Goal: Task Accomplishment & Management: Use online tool/utility

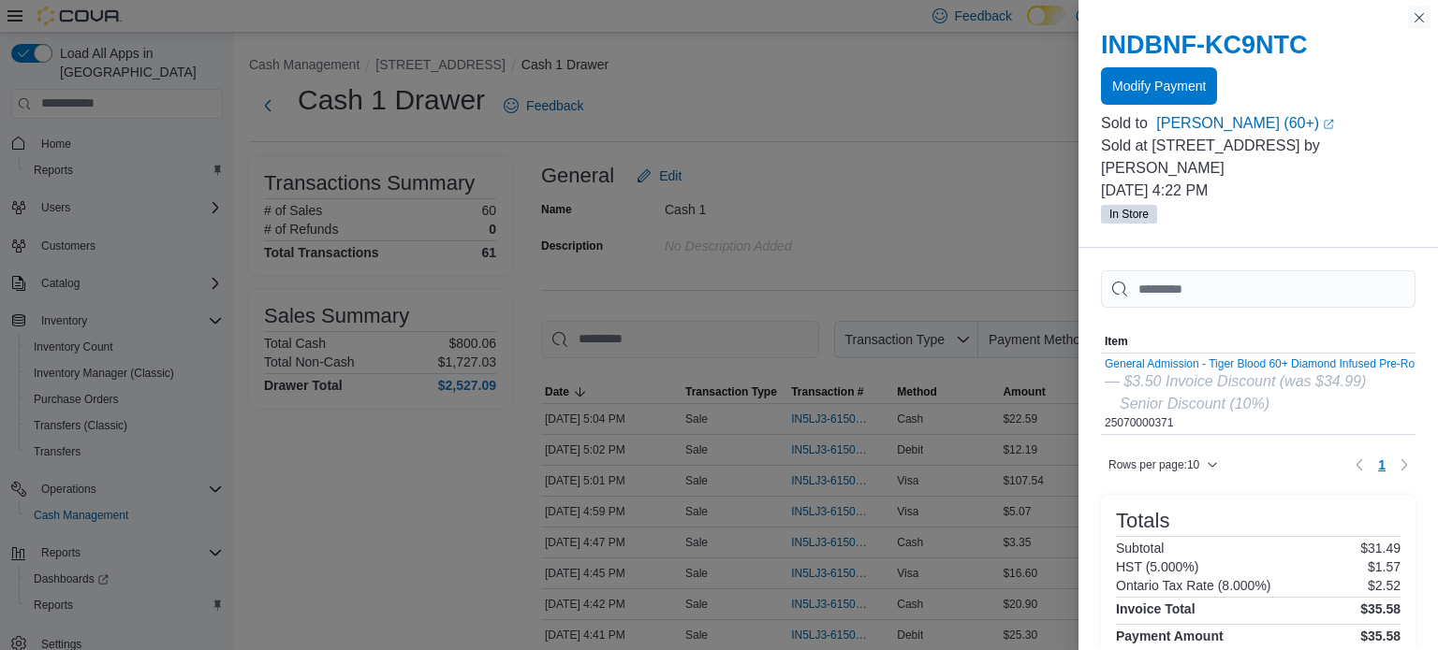
click at [1418, 25] on button "Close this dialog" at bounding box center [1419, 18] width 22 height 22
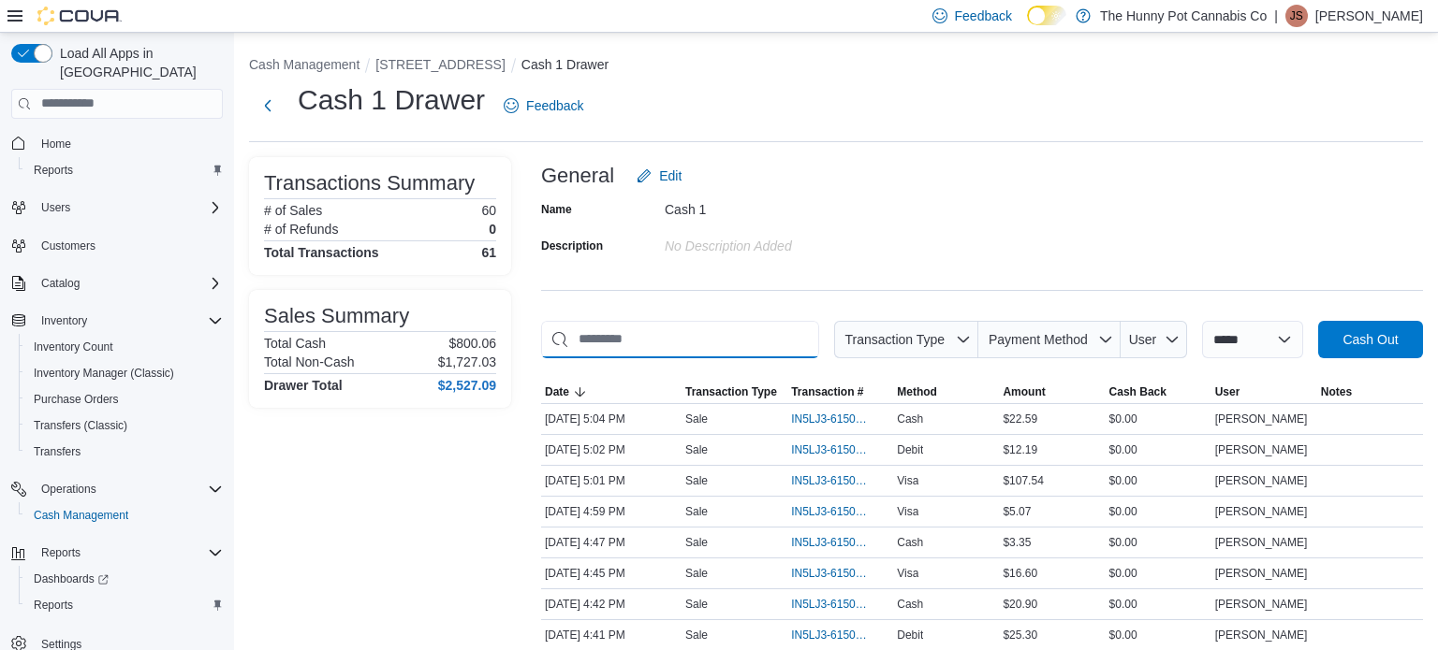
click at [673, 335] on input "This is a search bar. As you type, the results lower in the page will automatic…" at bounding box center [680, 339] width 278 height 37
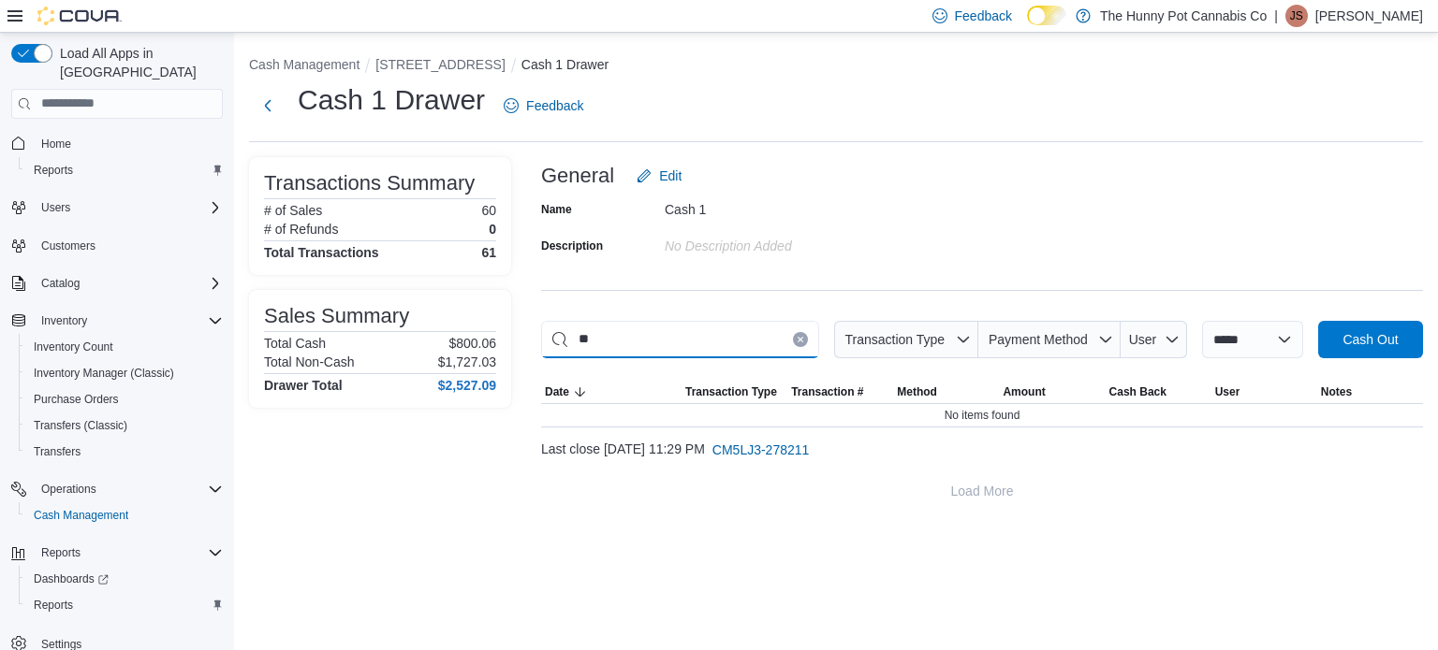
type input "*"
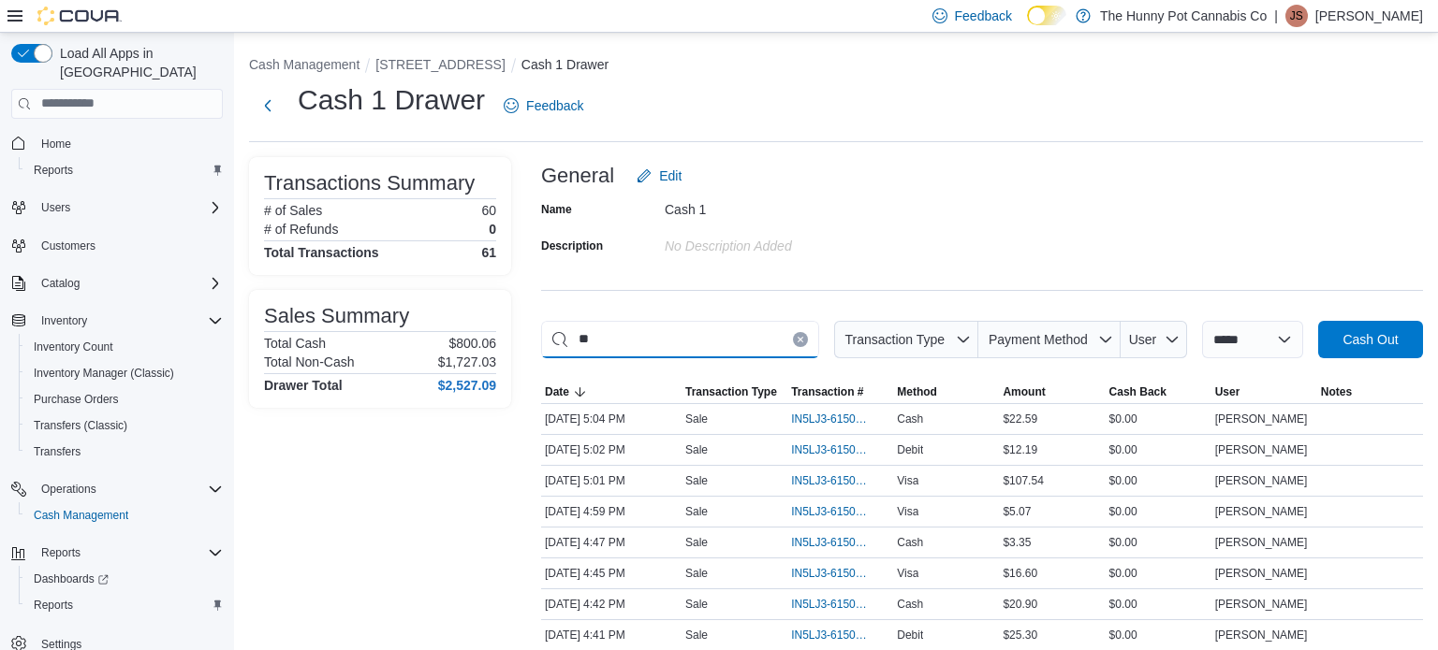
type input "*"
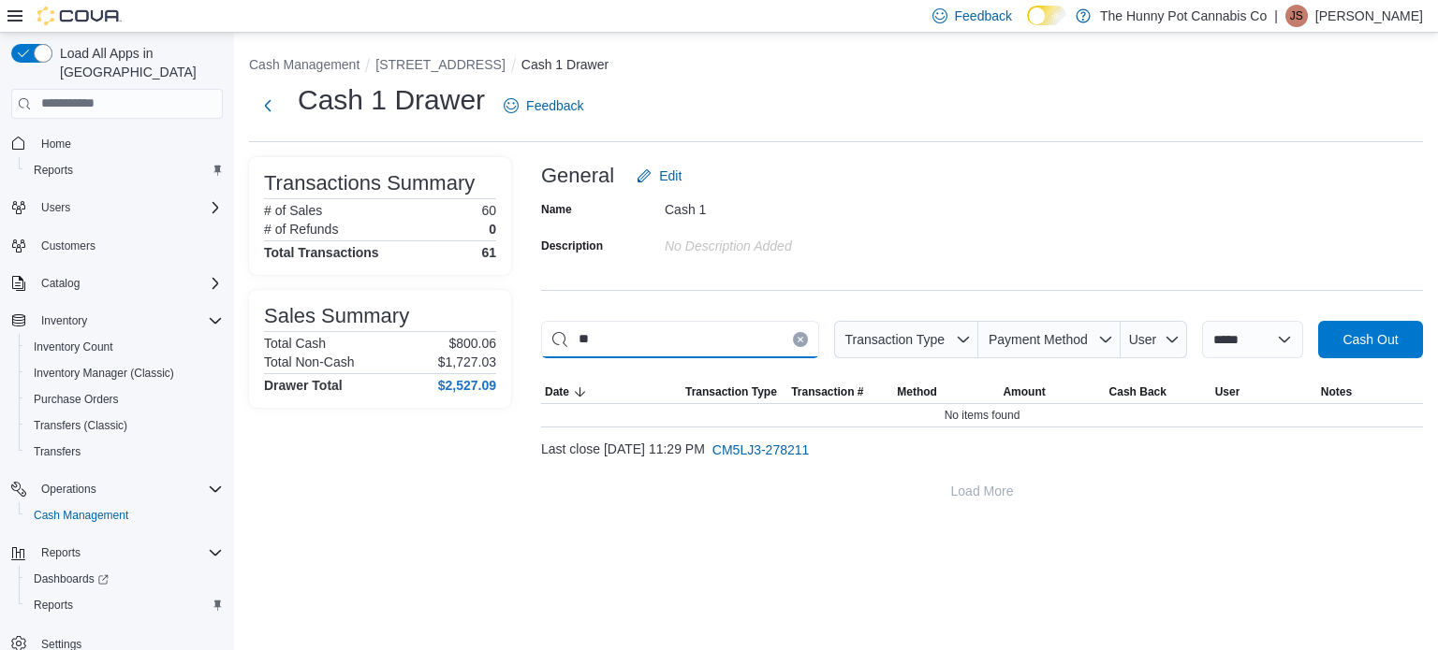
type input "*"
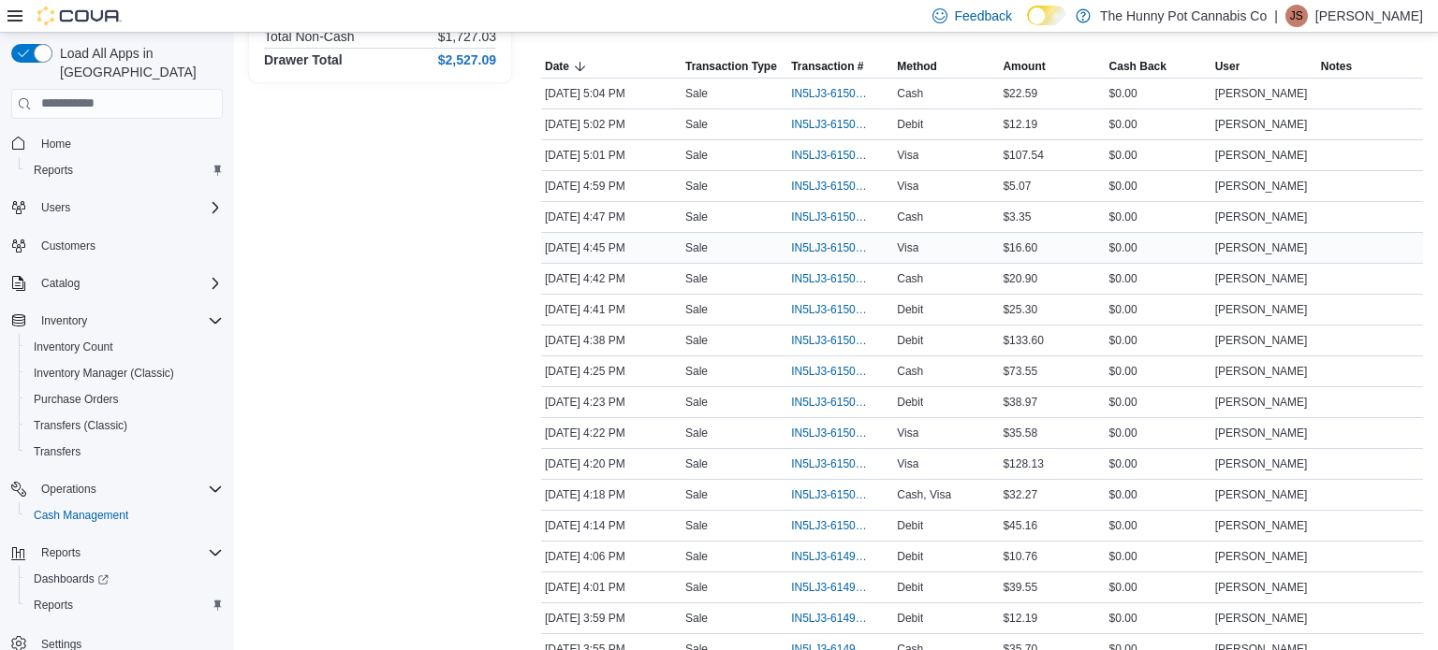
scroll to position [330, 0]
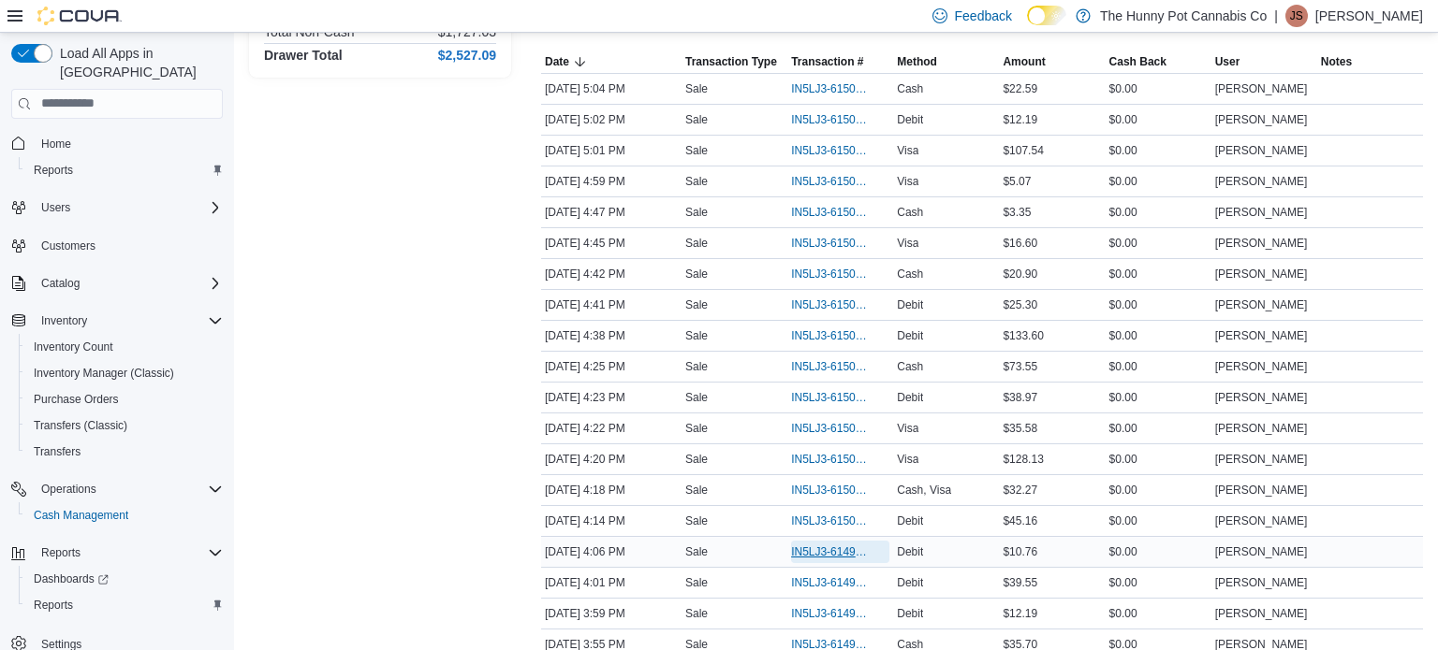
click at [826, 551] on span "IN5LJ3-6149920" at bounding box center [831, 552] width 80 height 15
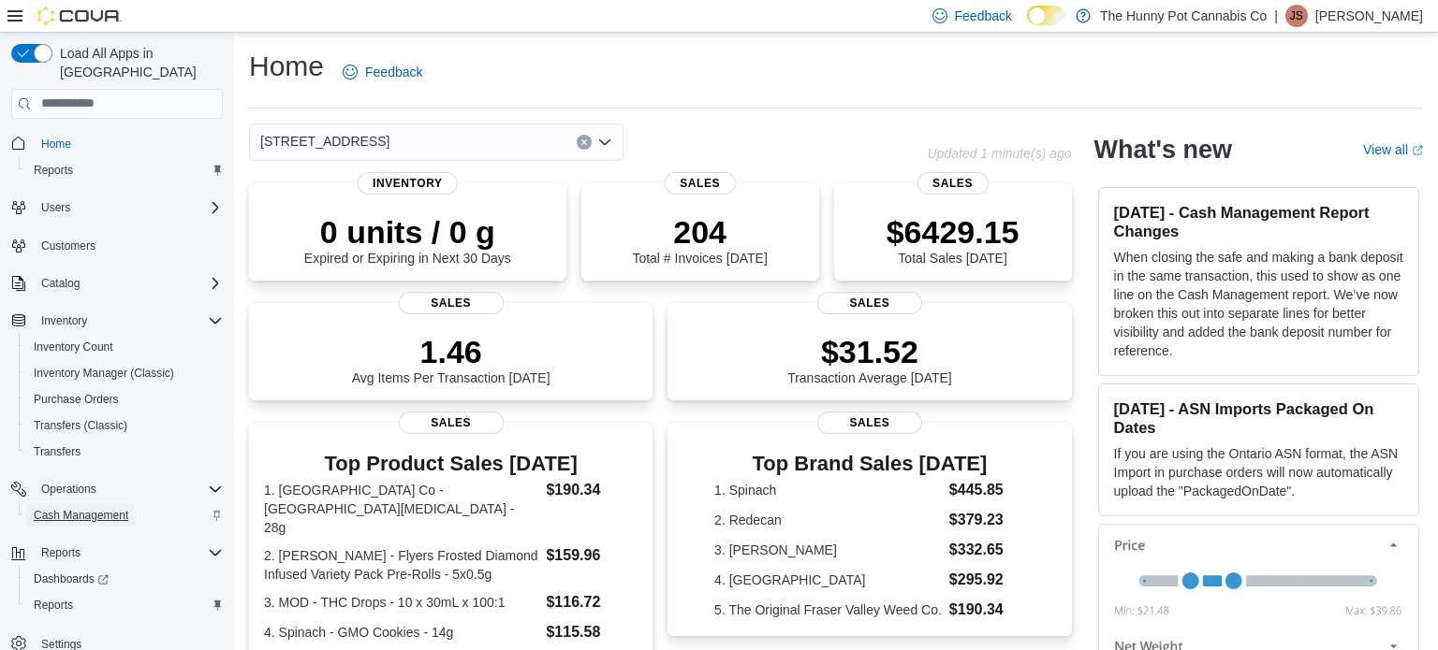
click at [94, 508] on span "Cash Management" at bounding box center [81, 515] width 95 height 15
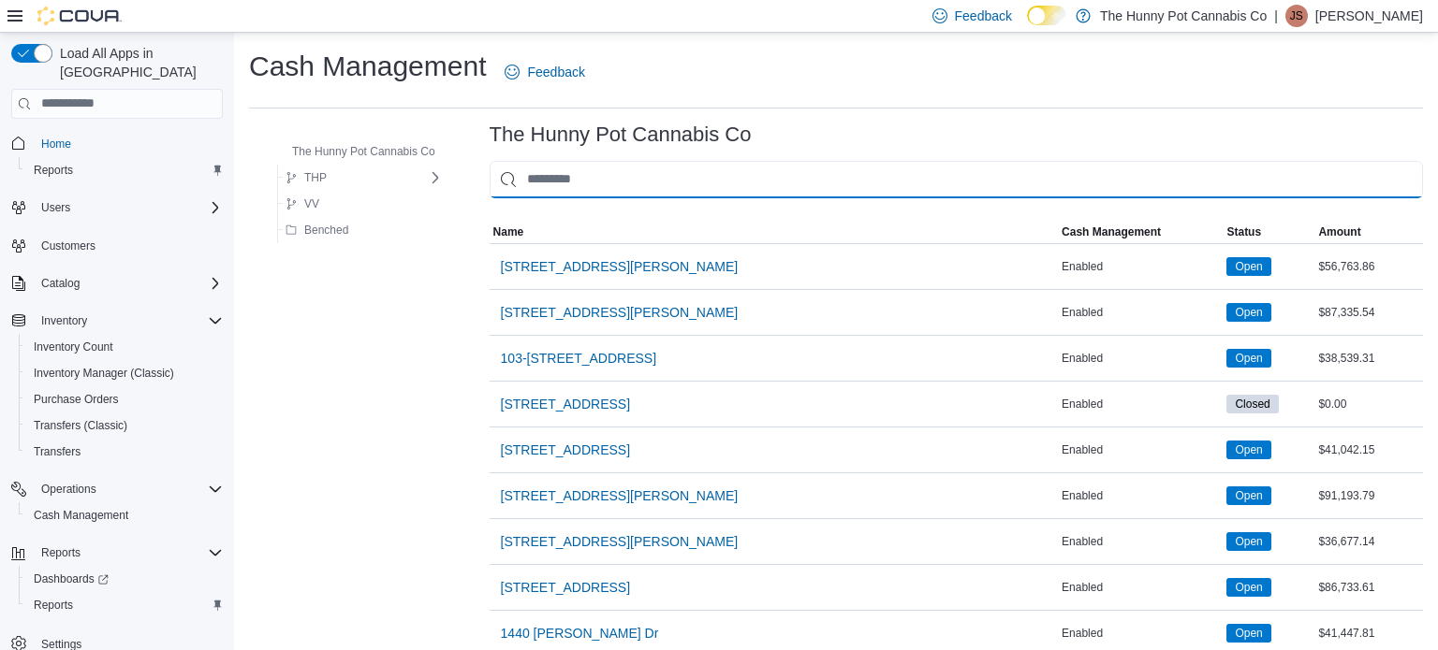
click at [650, 170] on input "This is a search bar. As you type, the results lower in the page will automatic…" at bounding box center [955, 179] width 933 height 37
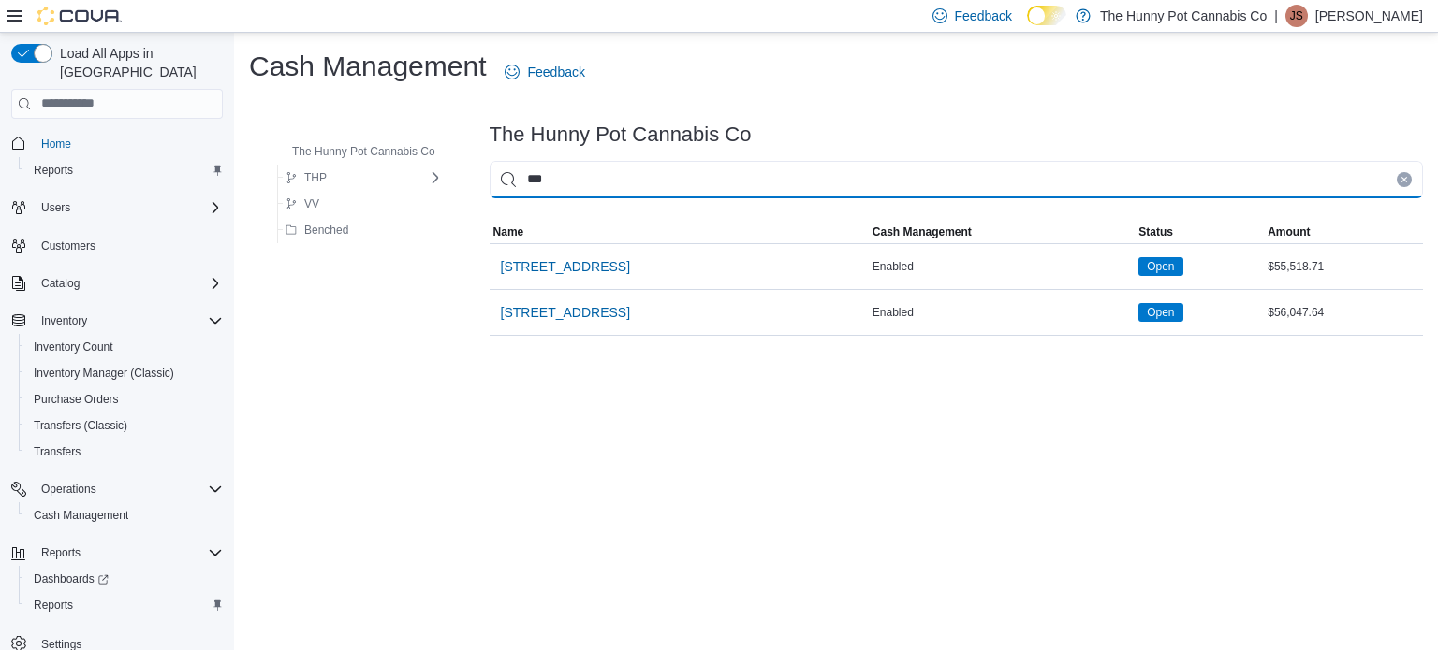
type input "****"
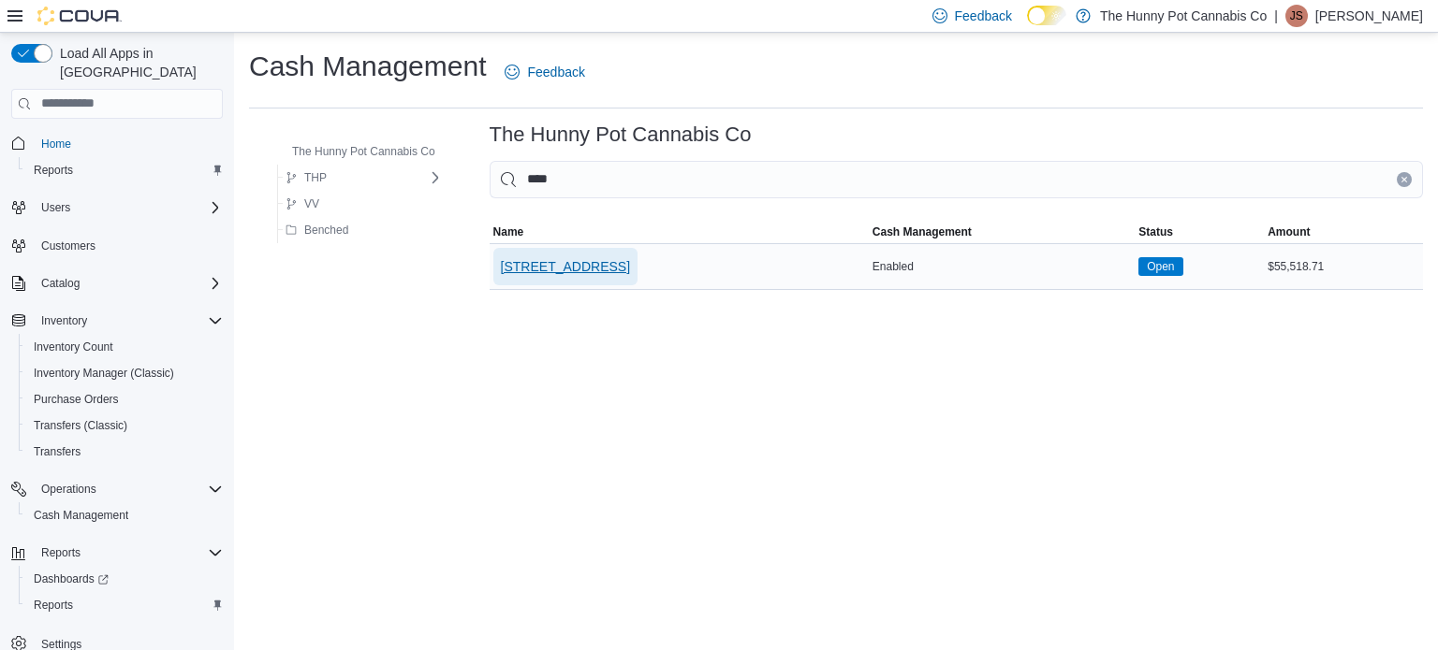
click at [554, 275] on span "[STREET_ADDRESS]" at bounding box center [565, 266] width 129 height 19
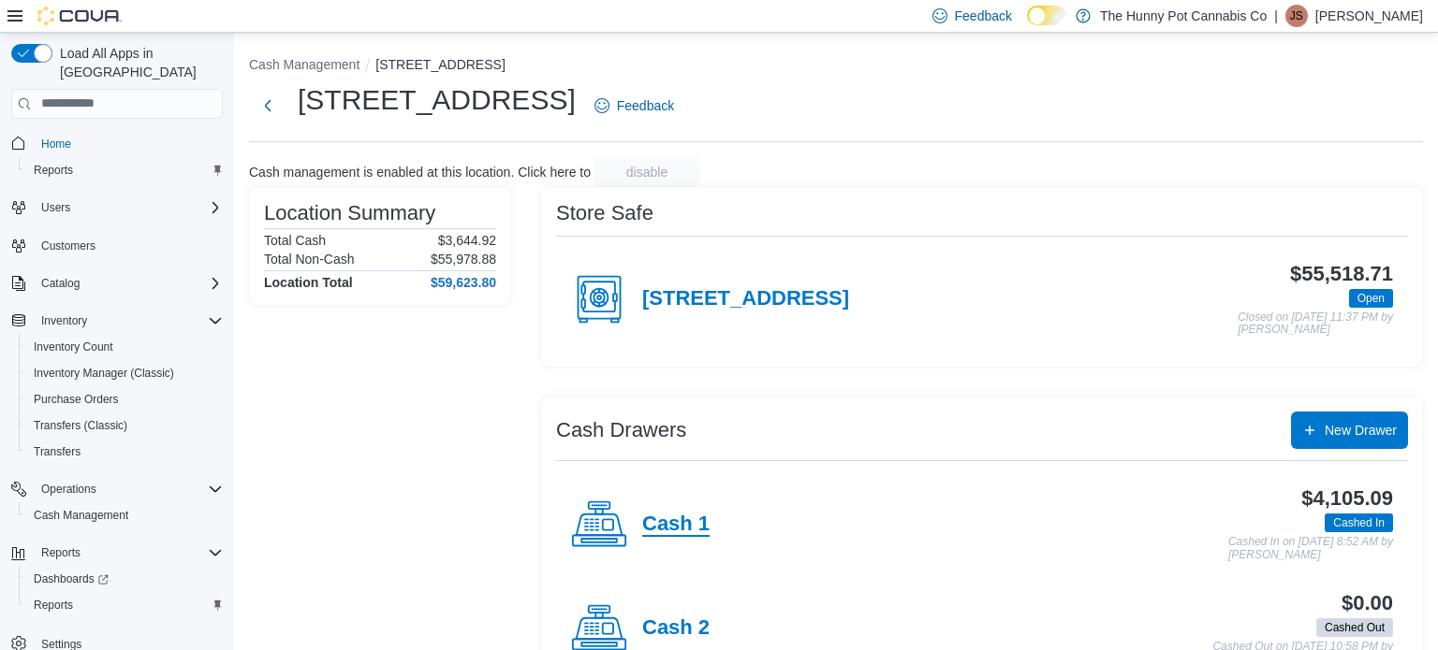
click at [668, 531] on h4 "Cash 1" at bounding box center [675, 525] width 67 height 24
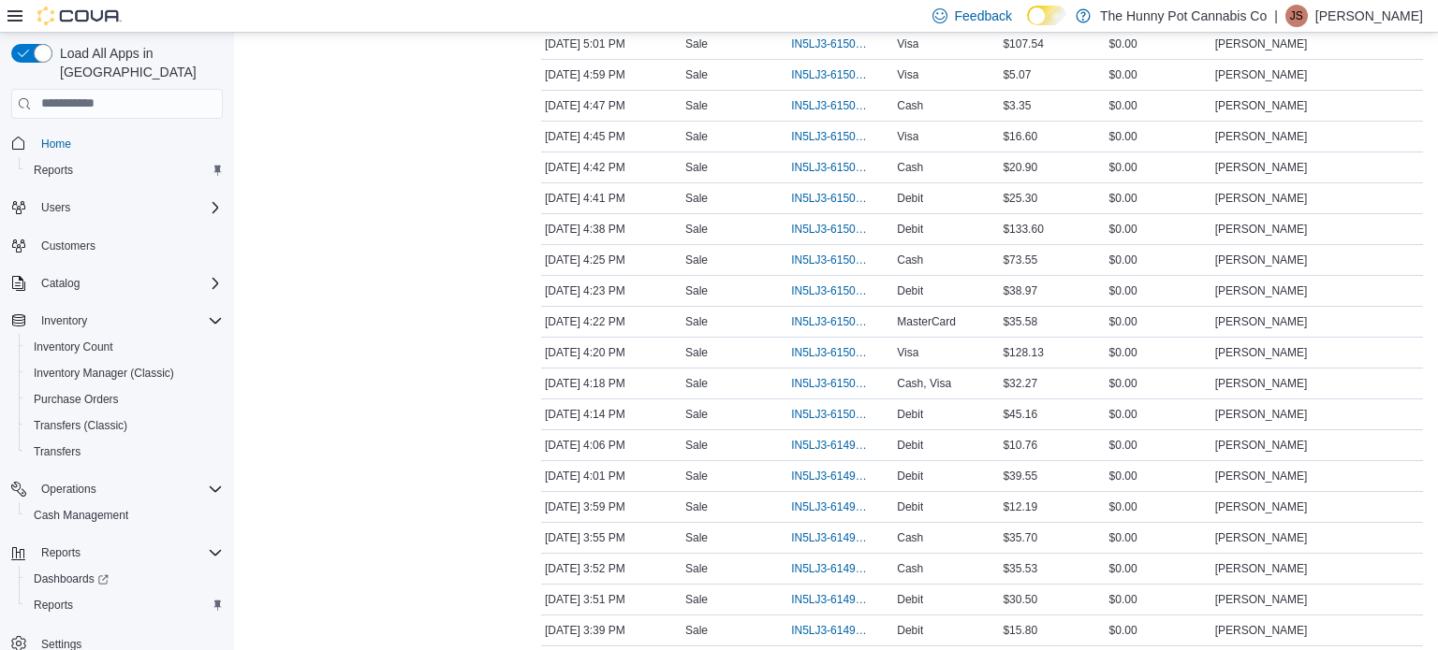
scroll to position [1751, 0]
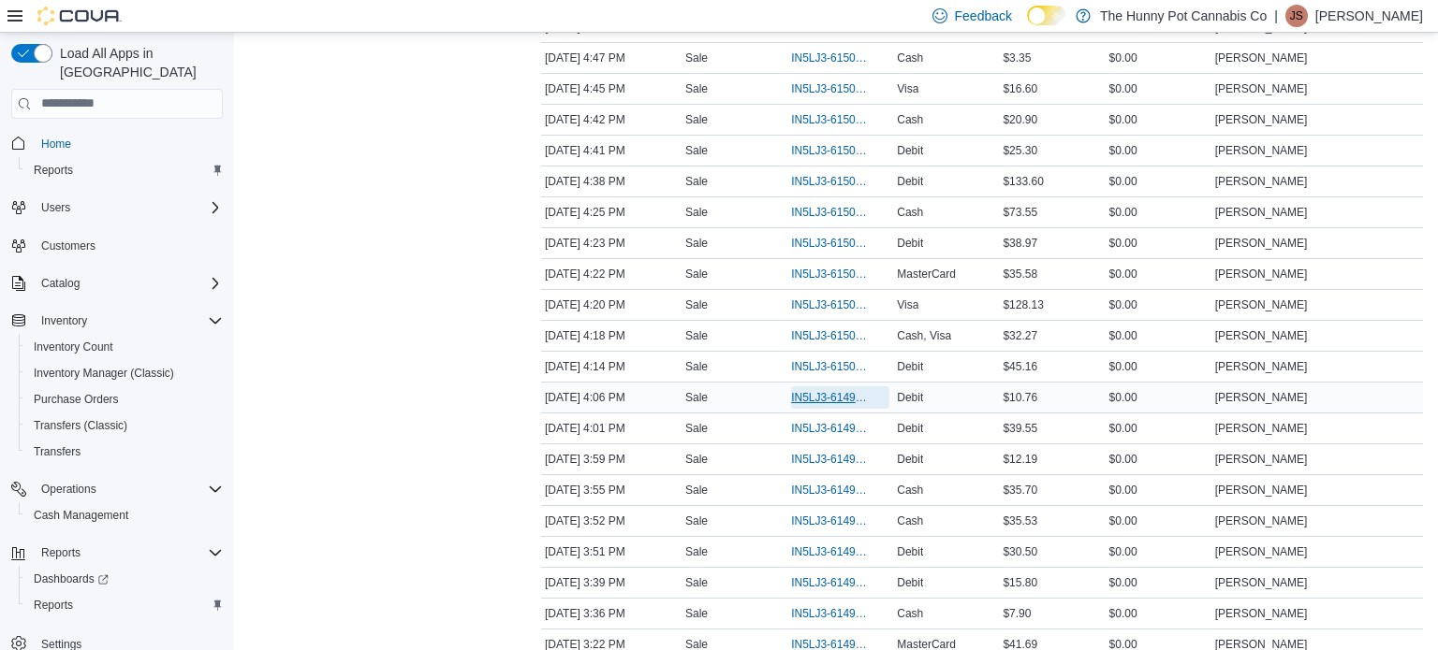
click at [828, 390] on span "IN5LJ3-6149920" at bounding box center [831, 397] width 80 height 15
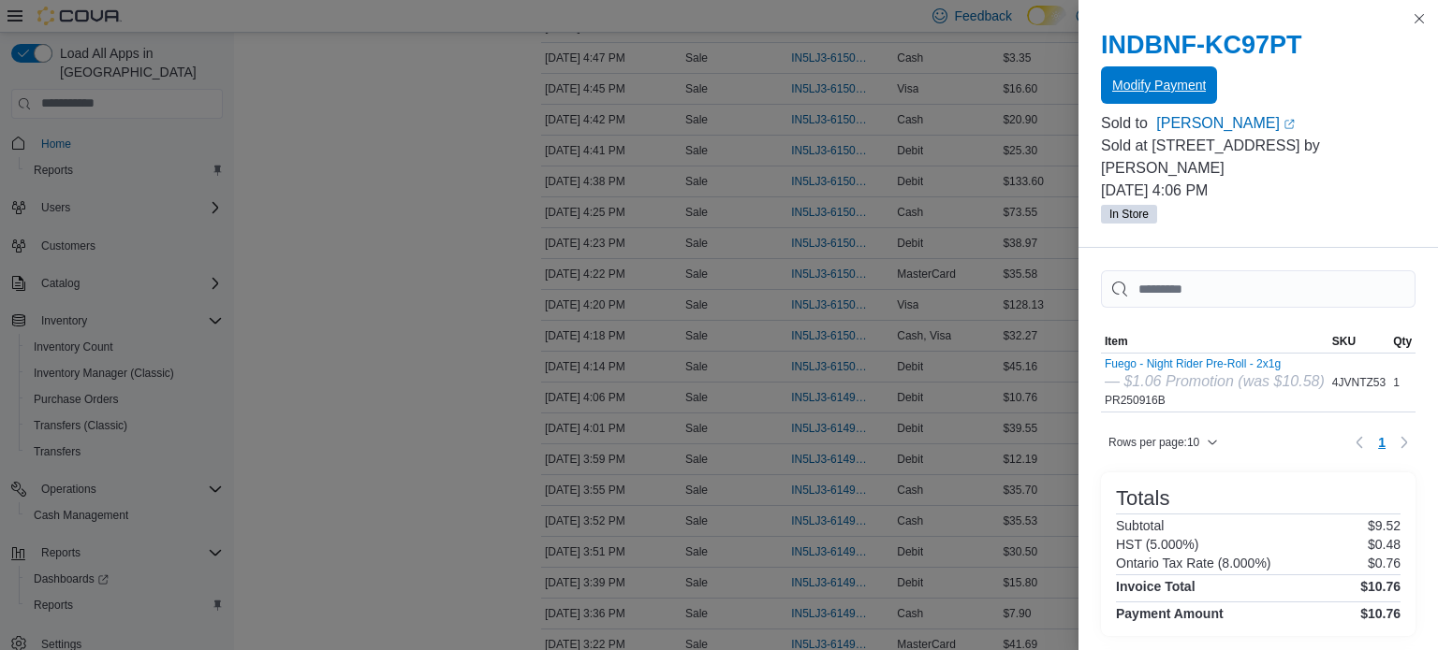
click at [1174, 95] on span "Modify Payment" at bounding box center [1159, 84] width 94 height 37
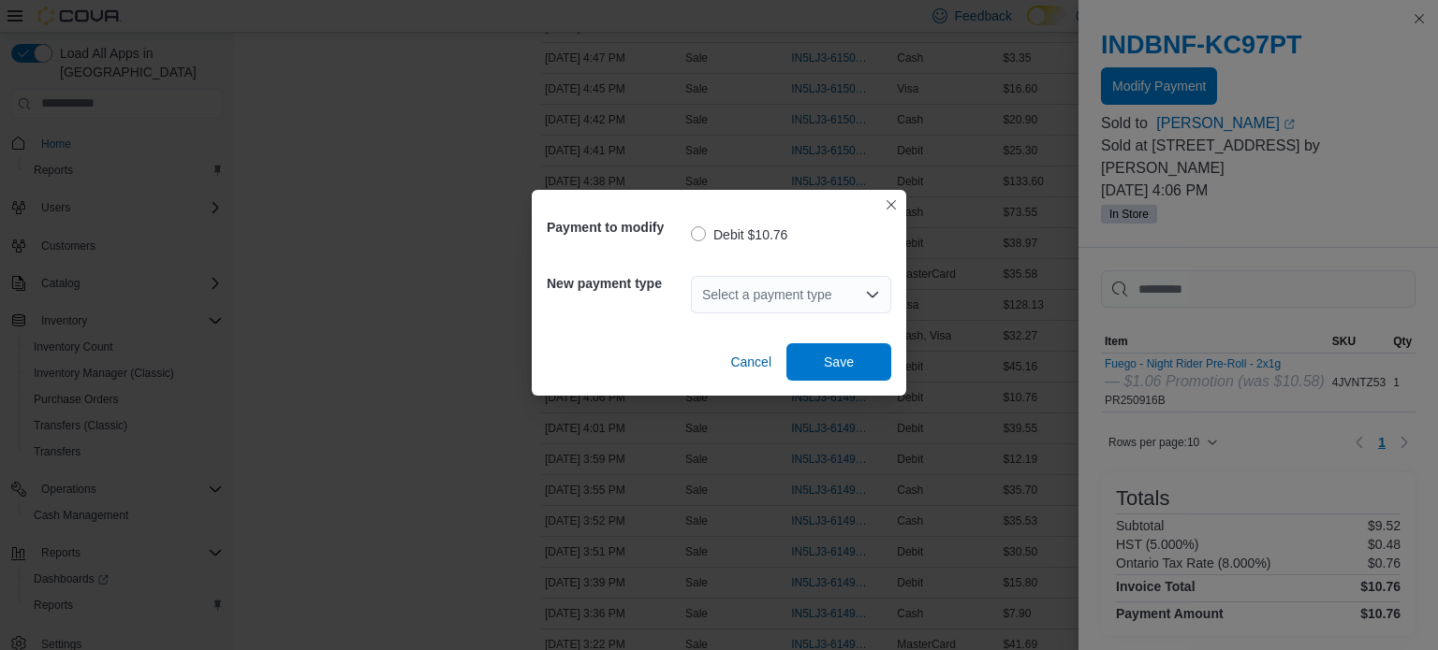
click at [818, 290] on div "Select a payment type" at bounding box center [791, 294] width 200 height 37
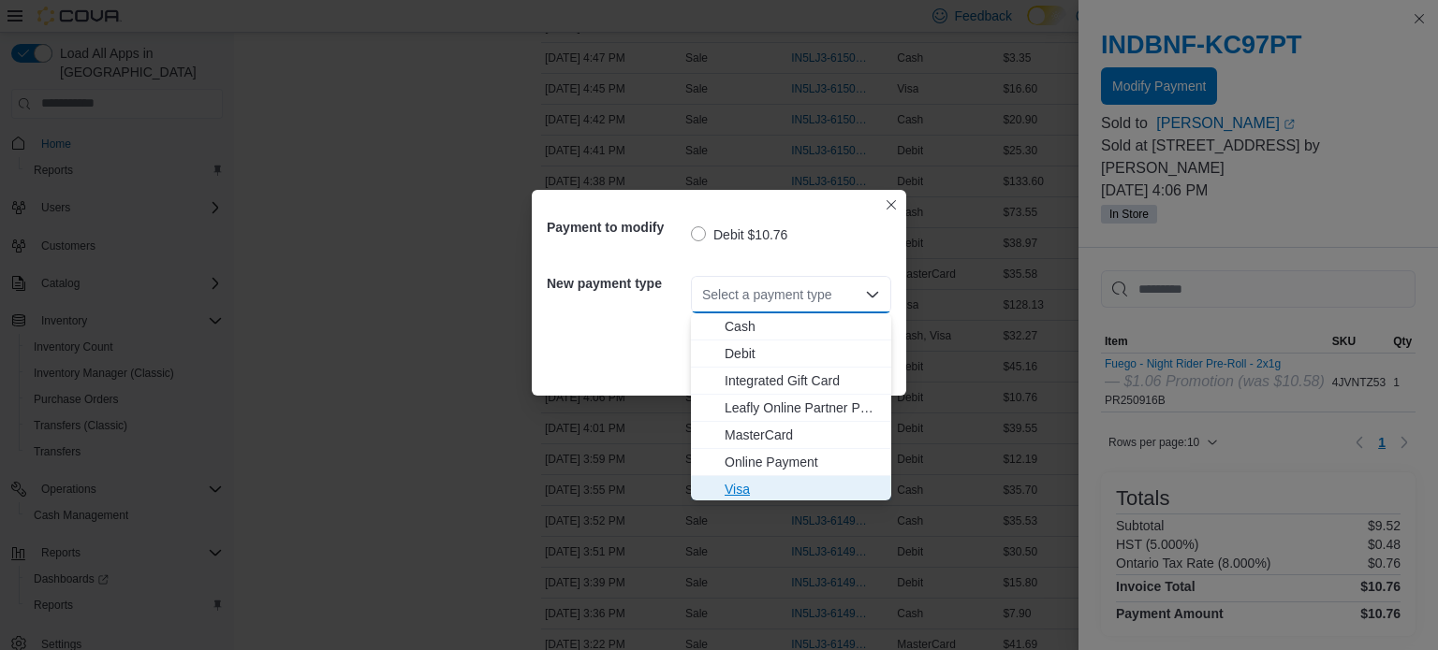
click at [747, 490] on span "Visa" at bounding box center [801, 489] width 155 height 19
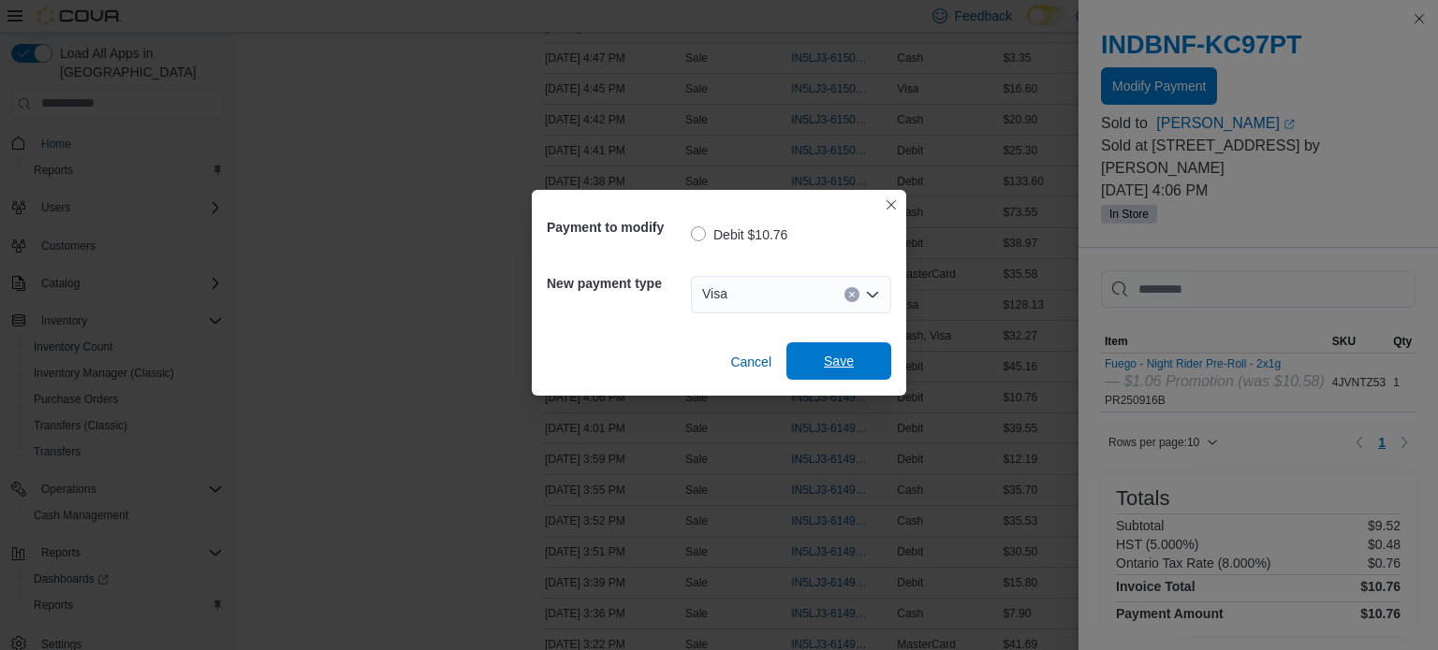
click at [819, 370] on span "Save" at bounding box center [838, 361] width 82 height 37
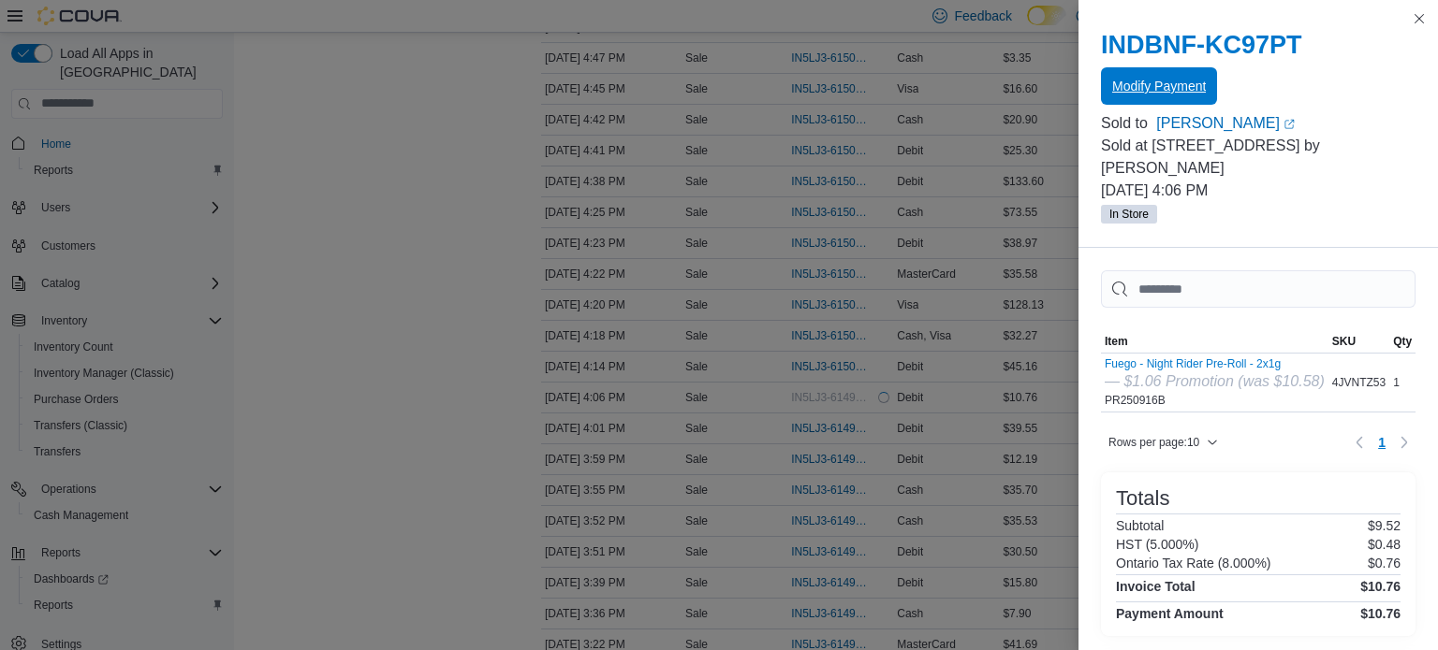
scroll to position [0, 0]
